Goal: Navigation & Orientation: Find specific page/section

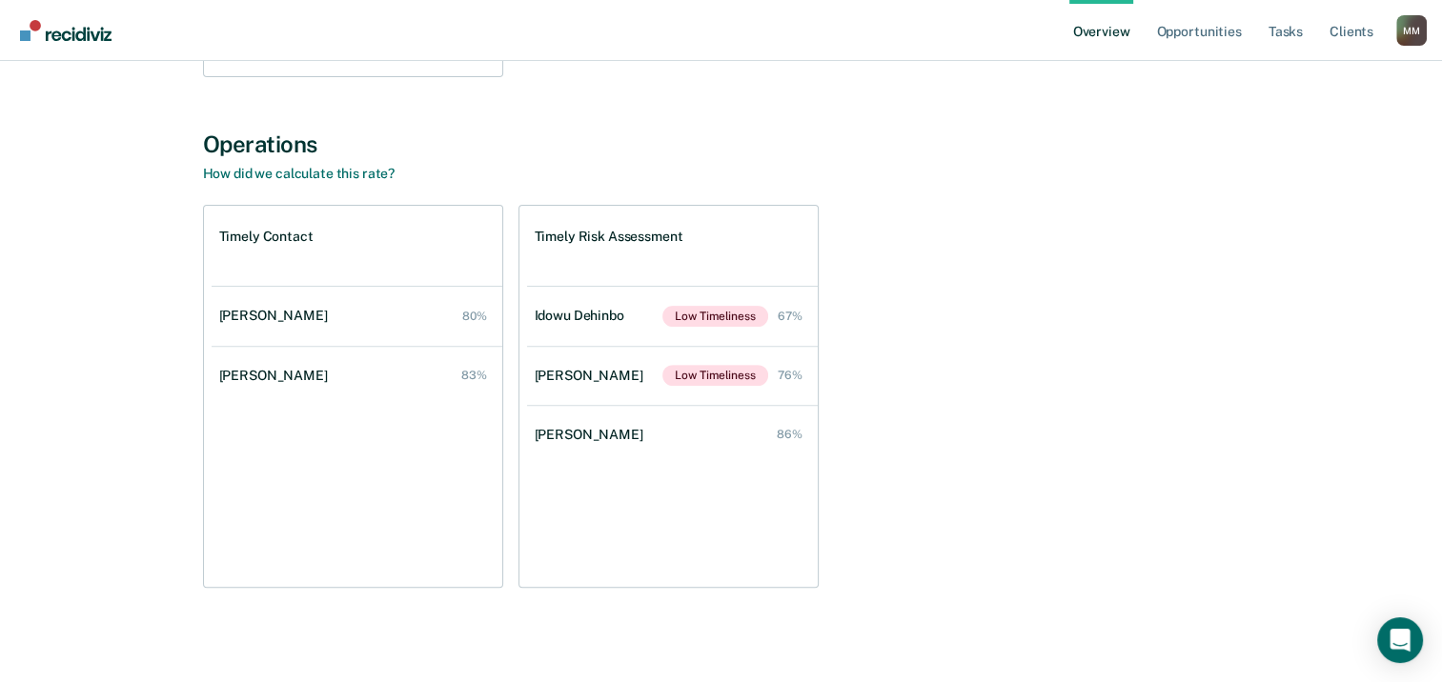
scroll to position [591, 0]
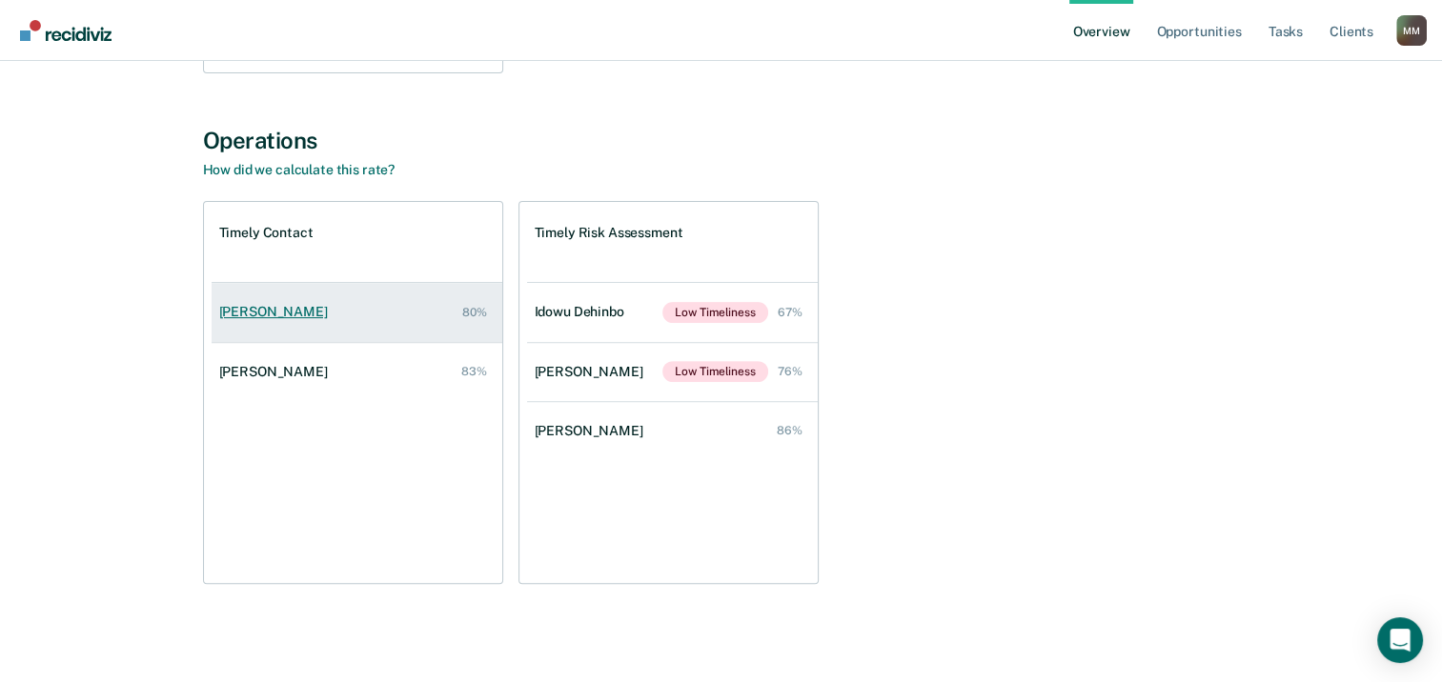
click at [295, 308] on div "[PERSON_NAME]" at bounding box center [277, 312] width 116 height 16
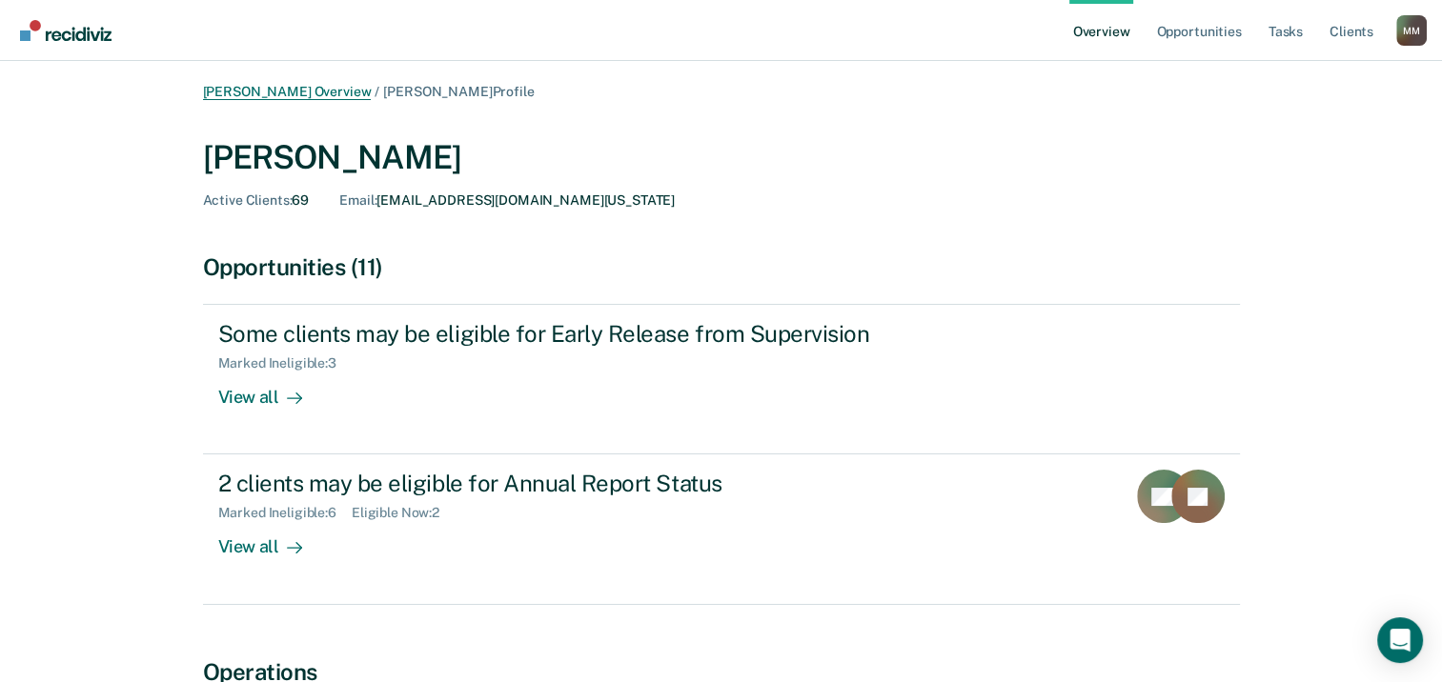
click at [293, 92] on link "[PERSON_NAME] Overview" at bounding box center [287, 92] width 169 height 16
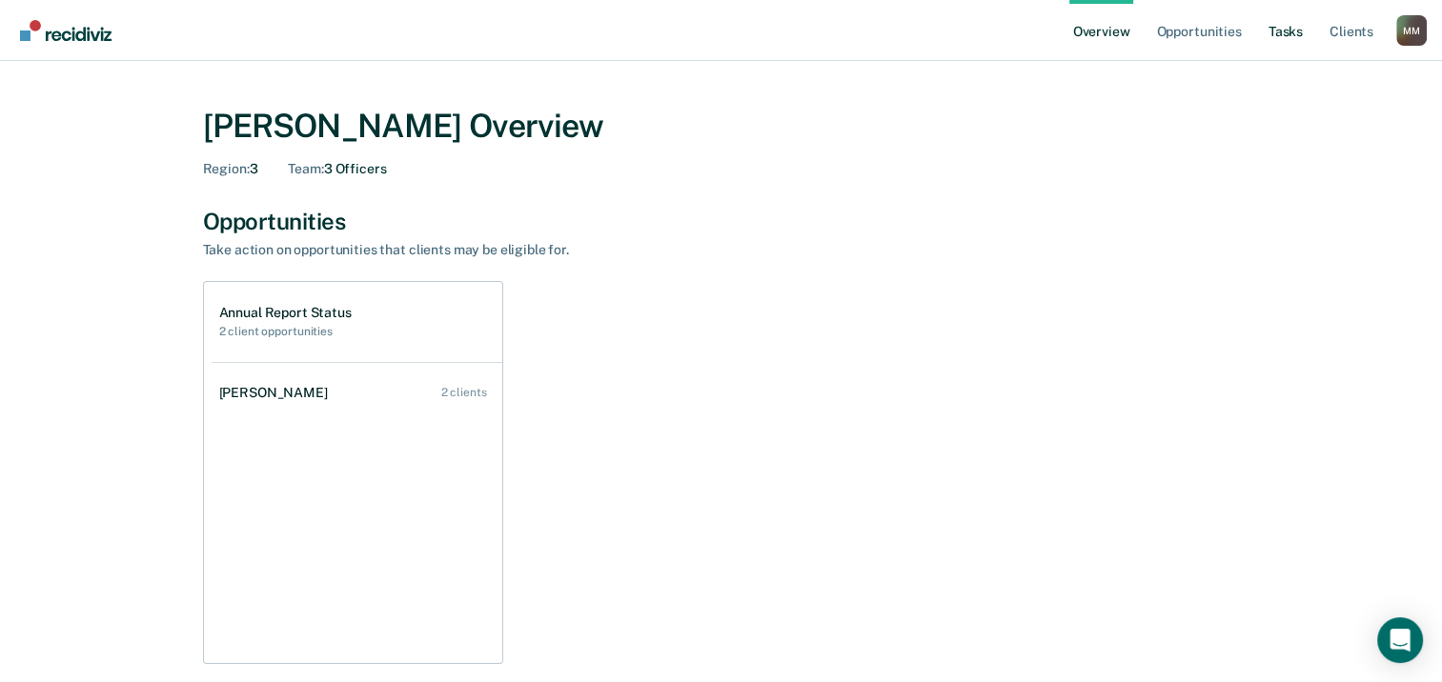
click at [1275, 32] on link "Tasks" at bounding box center [1286, 30] width 42 height 61
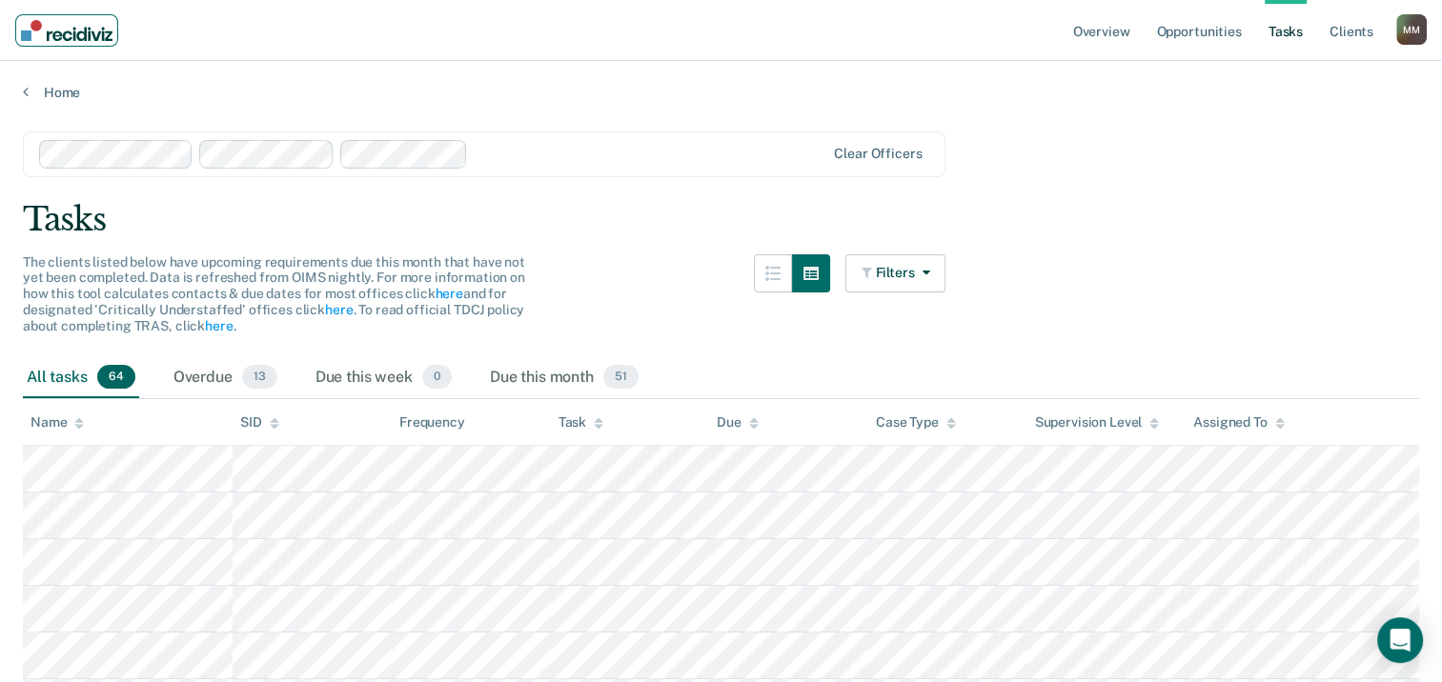
click at [50, 40] on img "Main navigation" at bounding box center [67, 30] width 92 height 21
